Goal: Task Accomplishment & Management: Complete application form

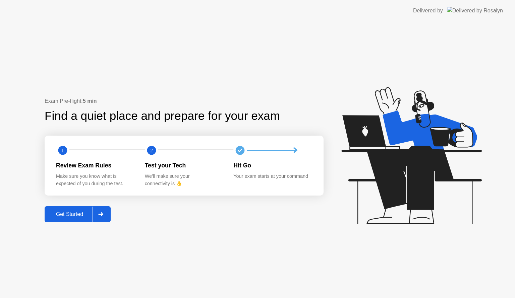
click at [60, 214] on div "Get Started" at bounding box center [70, 215] width 46 height 6
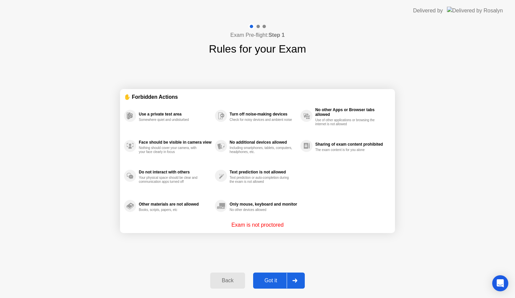
click at [264, 279] on div "Got it" at bounding box center [271, 281] width 32 height 6
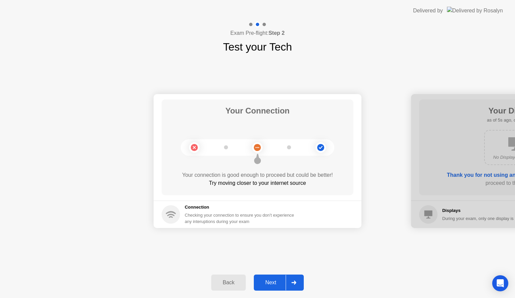
click at [277, 284] on div "Next" at bounding box center [271, 283] width 30 height 6
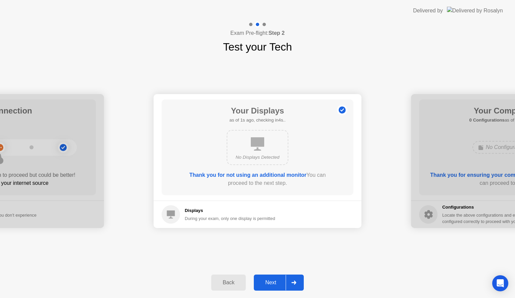
click at [277, 284] on div "Next" at bounding box center [271, 283] width 30 height 6
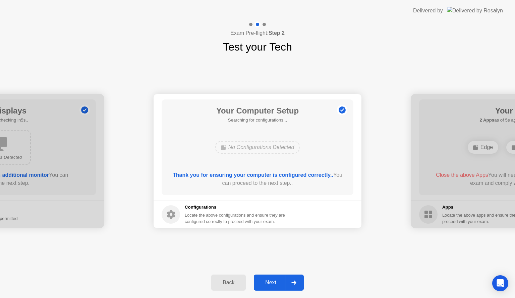
click at [277, 284] on div "Next" at bounding box center [271, 283] width 30 height 6
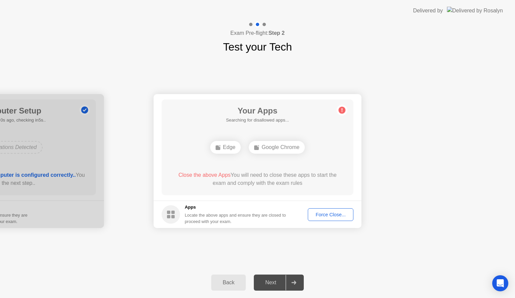
click at [322, 212] on div "Force Close..." at bounding box center [330, 214] width 41 height 5
click at [330, 212] on div "Force Close..." at bounding box center [330, 214] width 41 height 5
click at [328, 213] on div "Force Close..." at bounding box center [330, 214] width 41 height 5
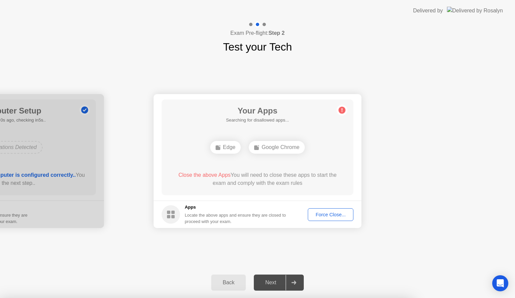
click at [326, 214] on div "Force Close..." at bounding box center [330, 214] width 41 height 5
click at [336, 212] on div "Force Close..." at bounding box center [330, 214] width 41 height 5
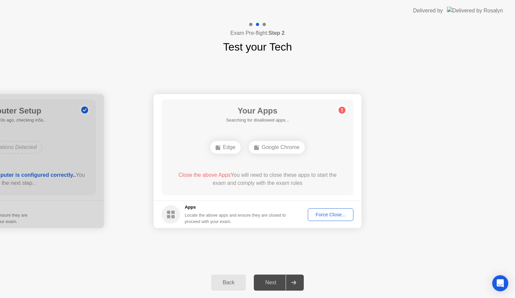
click at [326, 212] on div "Force Close..." at bounding box center [330, 214] width 41 height 5
drag, startPoint x: 337, startPoint y: 218, endPoint x: 337, endPoint y: 225, distance: 7.7
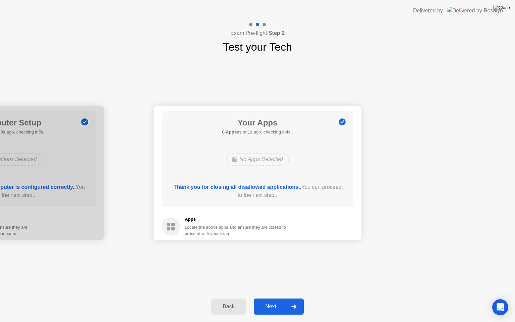
click at [274, 298] on div "Next" at bounding box center [271, 306] width 30 height 6
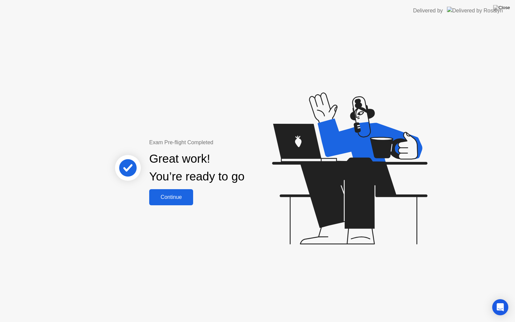
click at [171, 195] on div "Continue" at bounding box center [171, 197] width 40 height 6
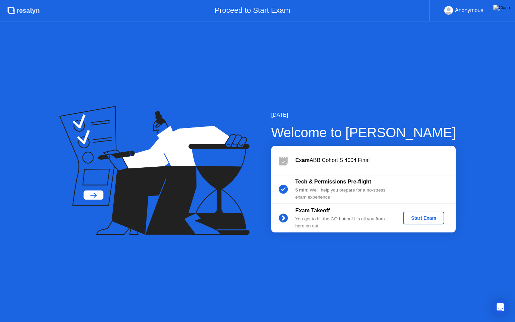
click at [424, 216] on div "Start Exam" at bounding box center [424, 217] width 36 height 5
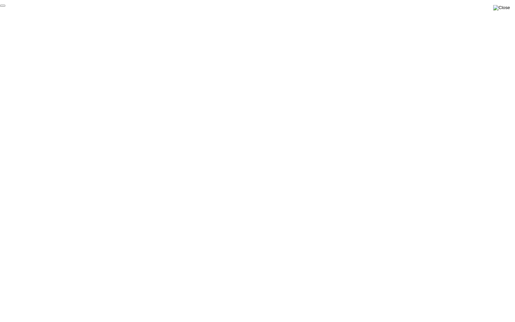
click at [507, 7] on img at bounding box center [501, 7] width 17 height 5
